Goal: Task Accomplishment & Management: Manage account settings

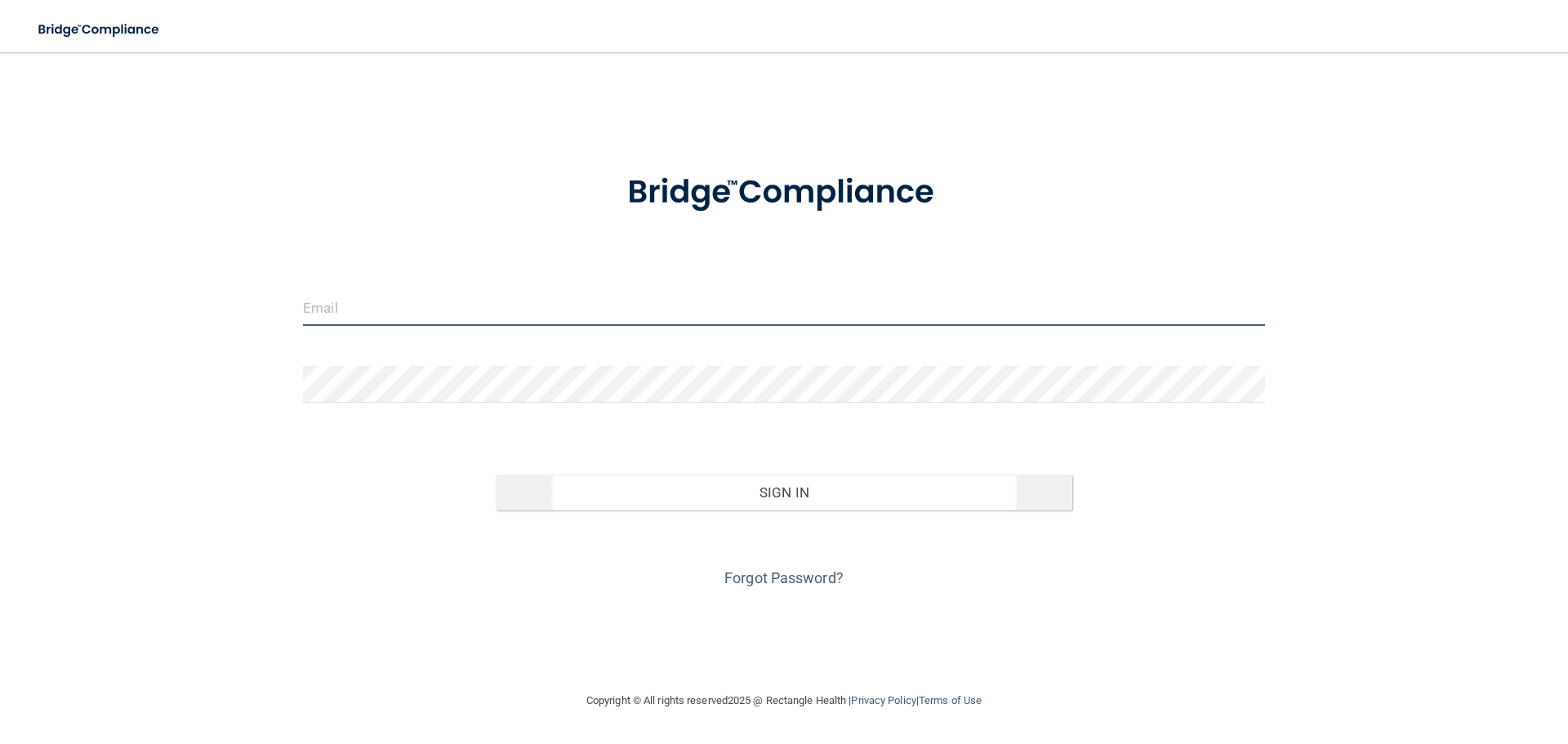
type input "[PERSON_NAME][EMAIL_ADDRESS][DOMAIN_NAME]"
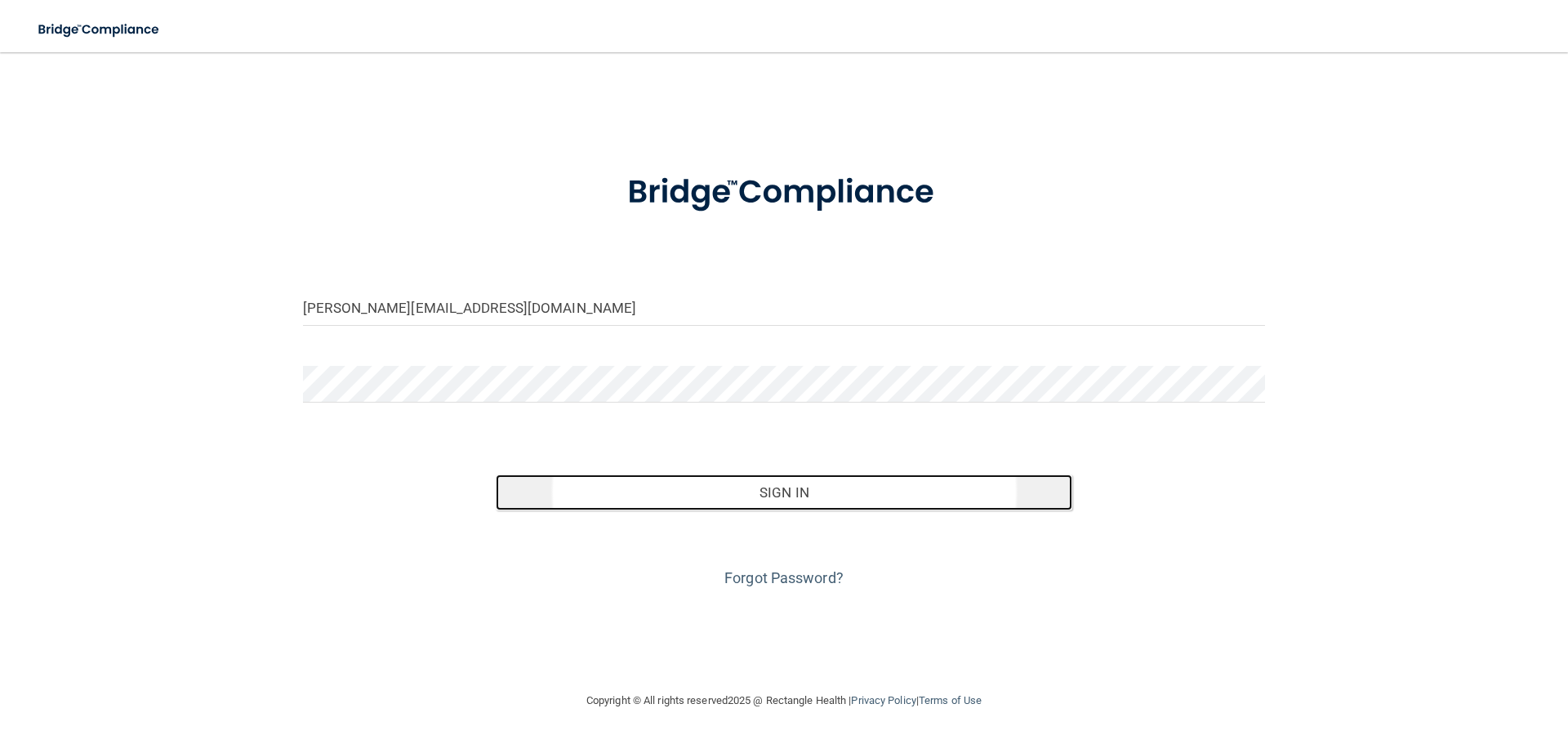
click at [744, 494] on button "Sign In" at bounding box center [784, 492] width 578 height 36
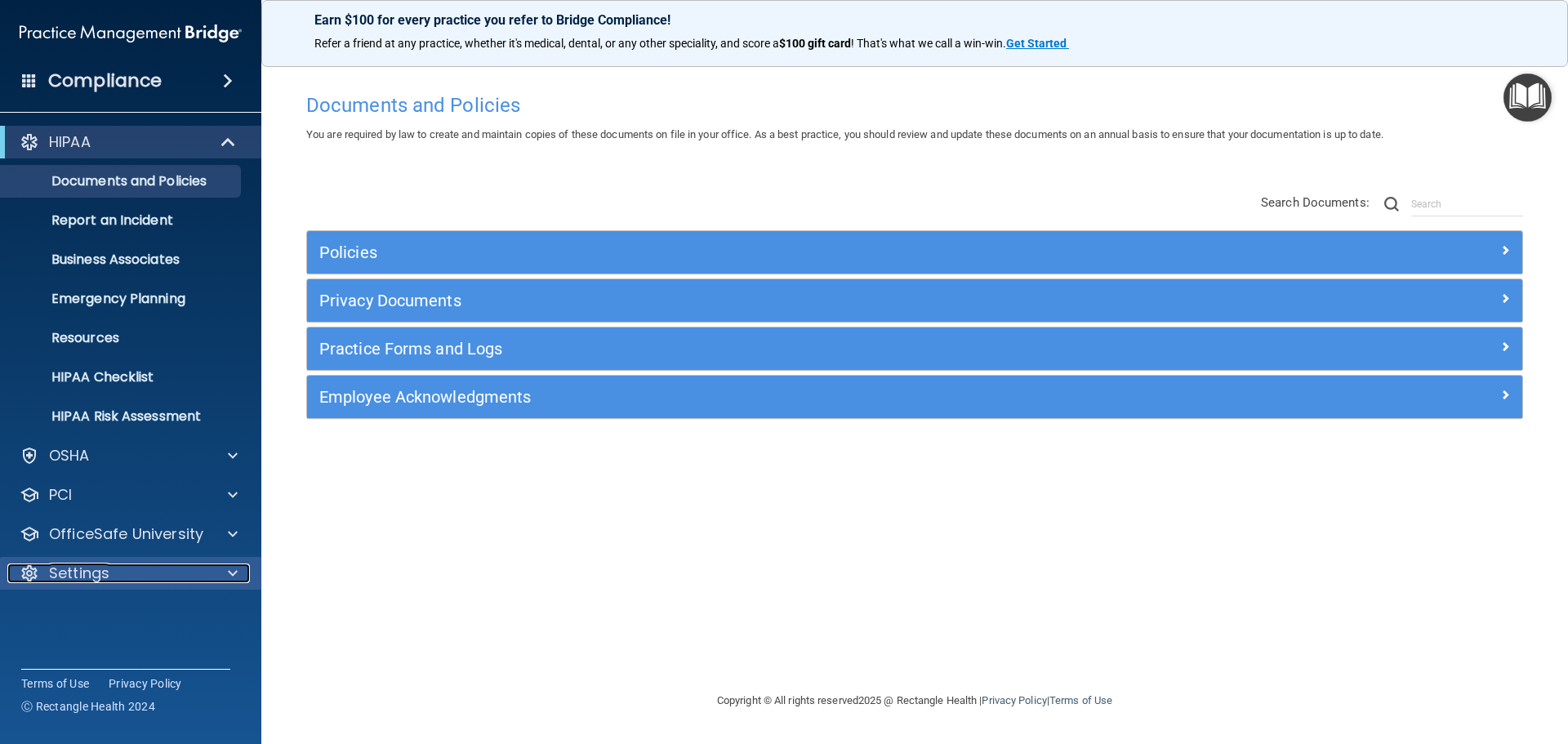
click at [237, 568] on span at bounding box center [233, 573] width 10 height 20
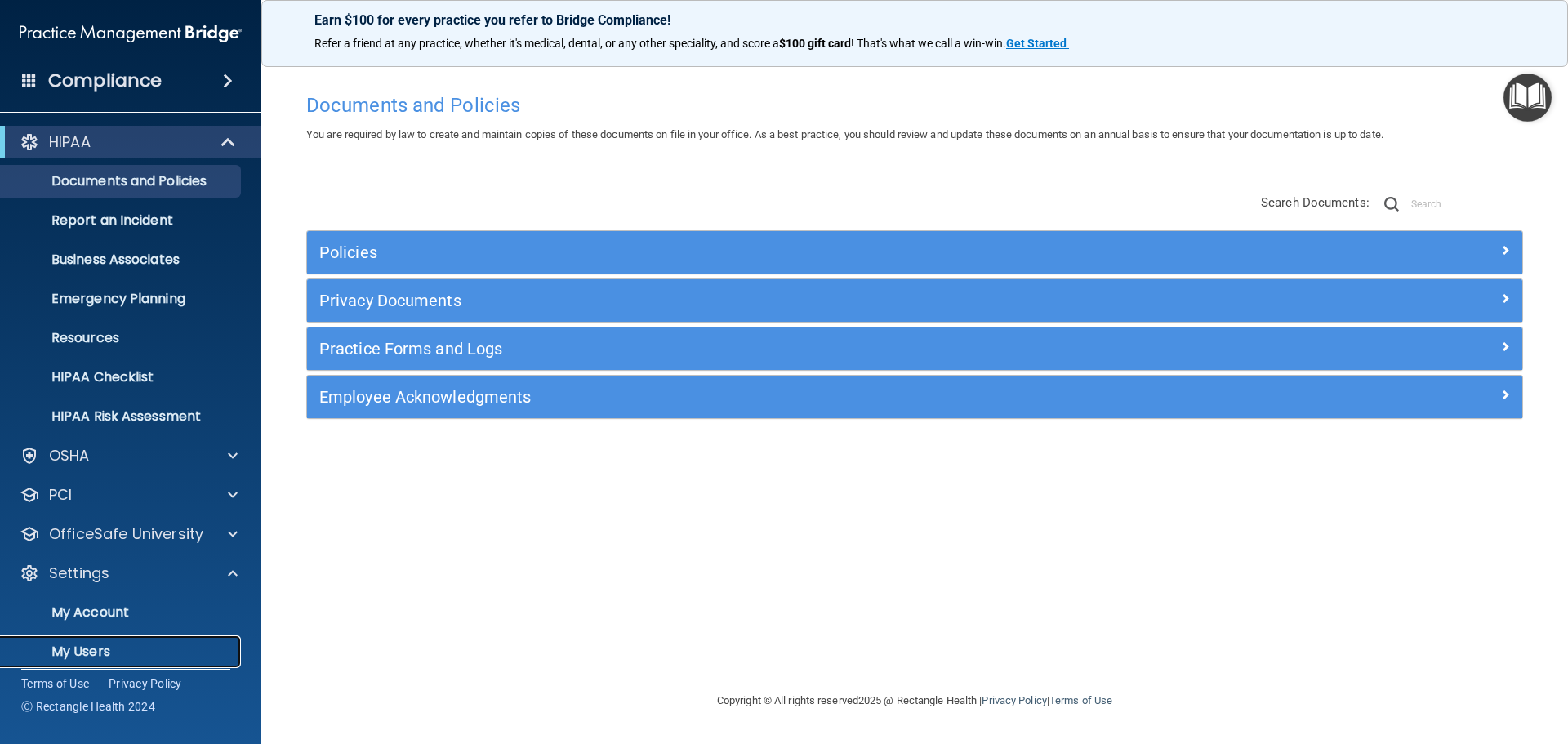
click at [95, 649] on p "My Users" at bounding box center [122, 652] width 223 height 16
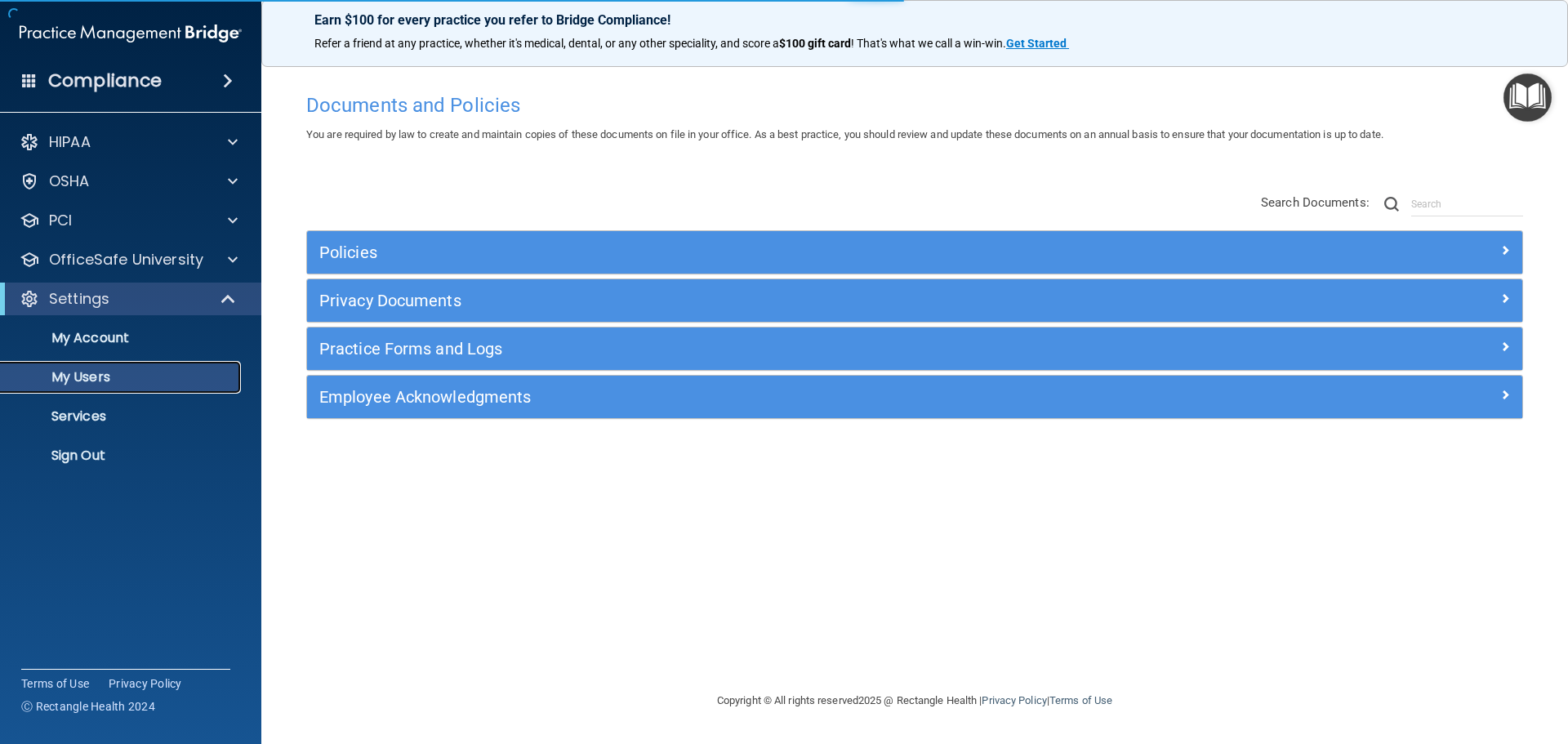
click at [111, 380] on p "My Users" at bounding box center [122, 377] width 223 height 16
select select "20"
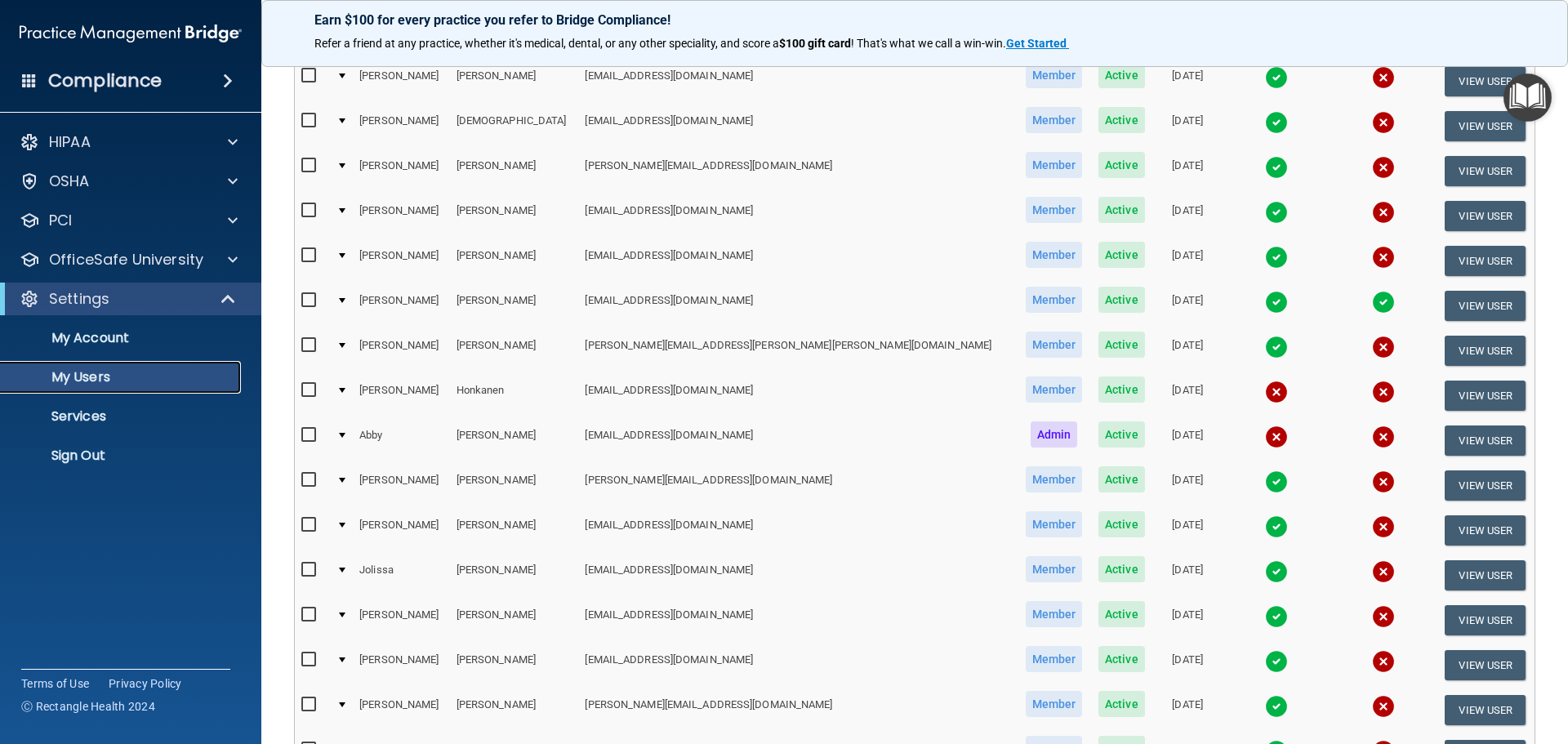
scroll to position [490, 0]
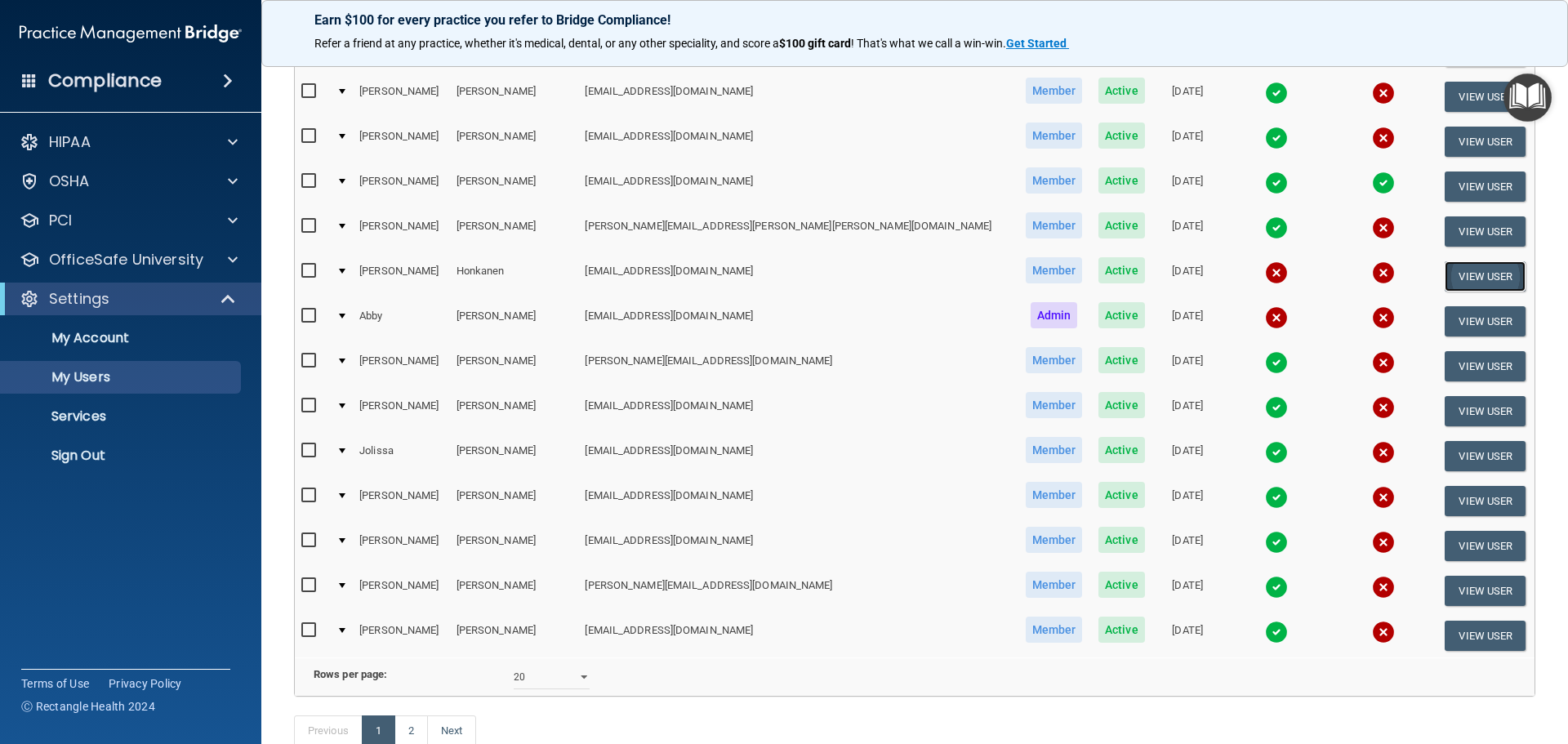
click at [1445, 279] on button "View User" at bounding box center [1485, 276] width 81 height 30
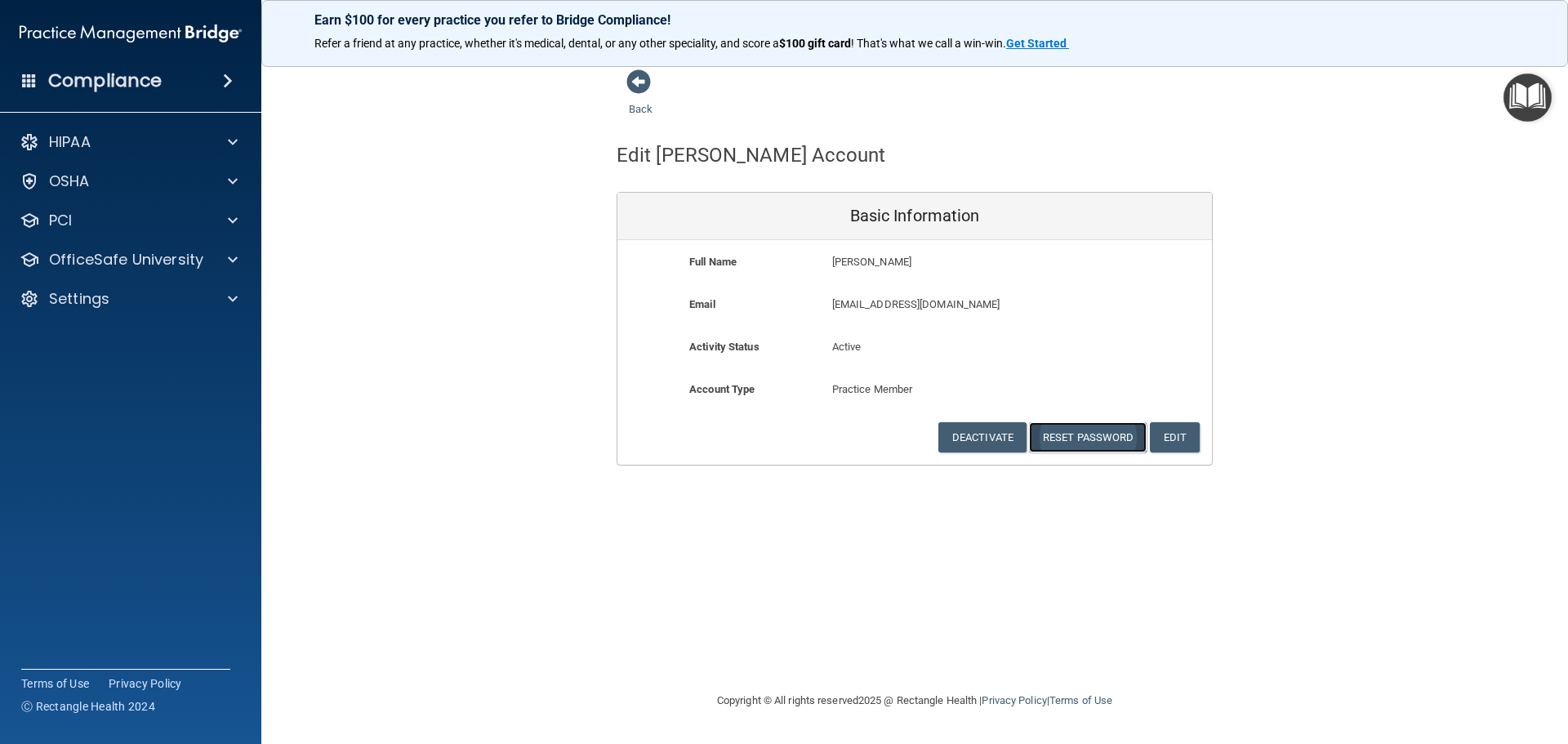
click at [1077, 436] on button "Reset Password" at bounding box center [1088, 437] width 118 height 30
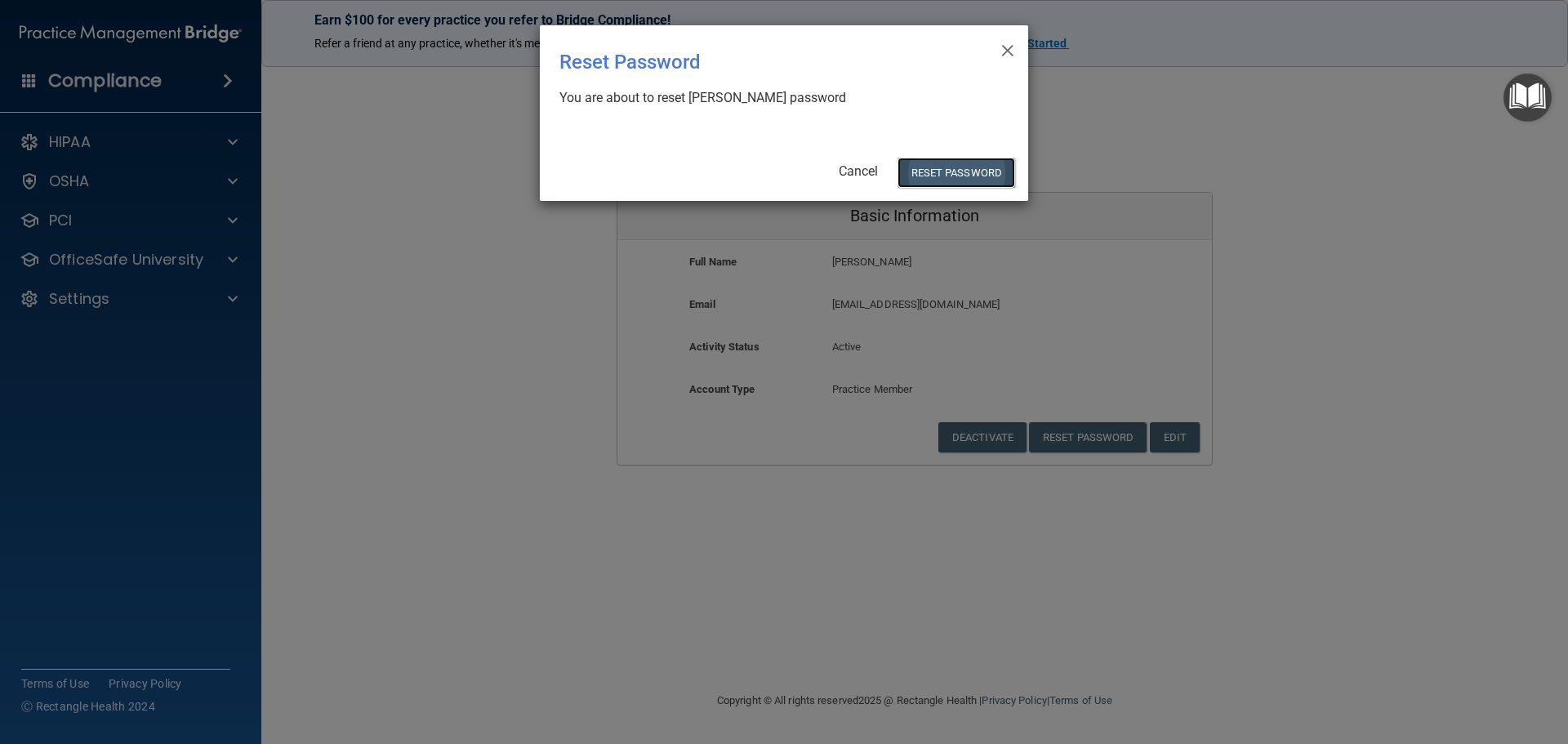
click at [942, 167] on button "Reset Password" at bounding box center [957, 172] width 118 height 30
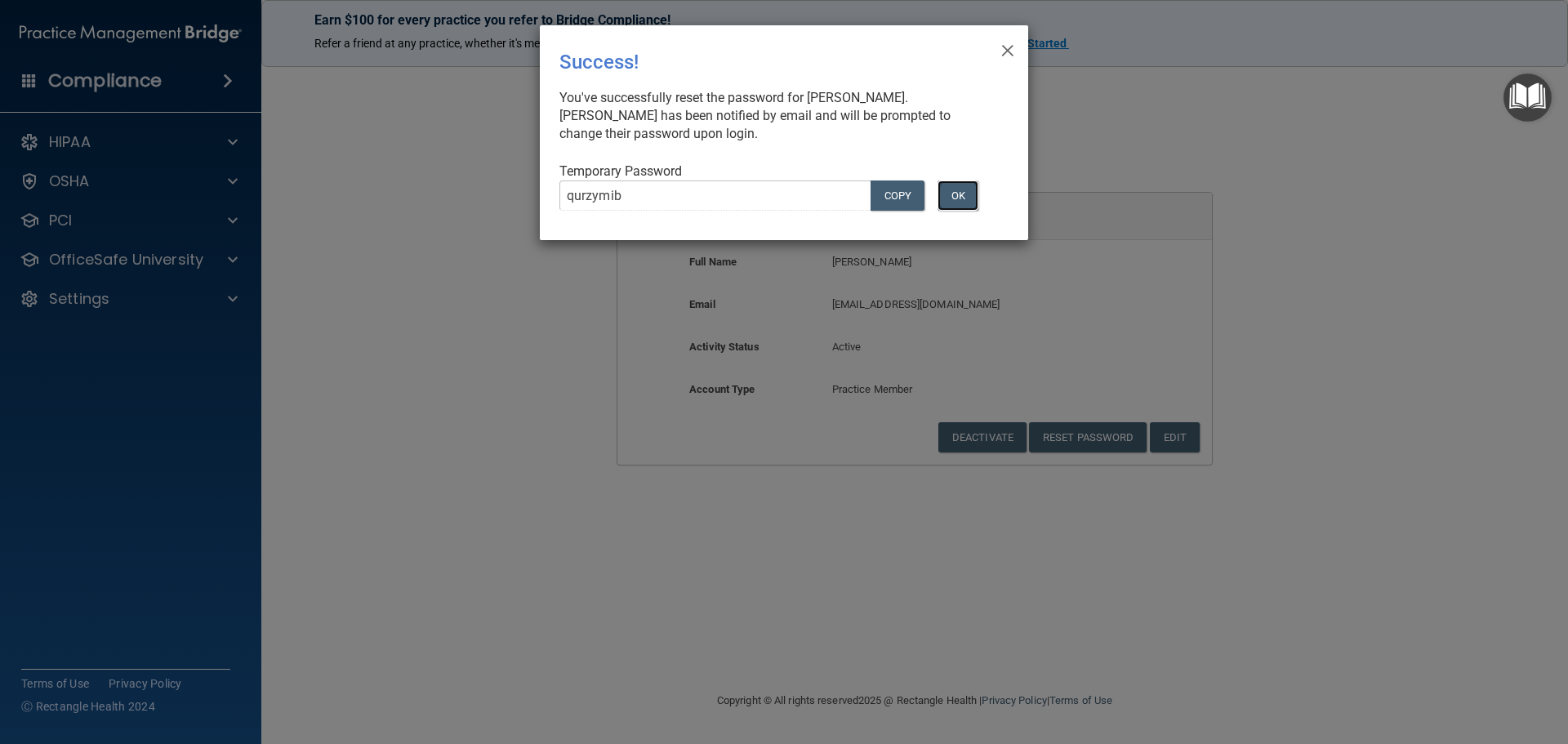
click at [961, 190] on button "OK" at bounding box center [958, 195] width 41 height 30
